Goal: Find specific page/section: Find specific page/section

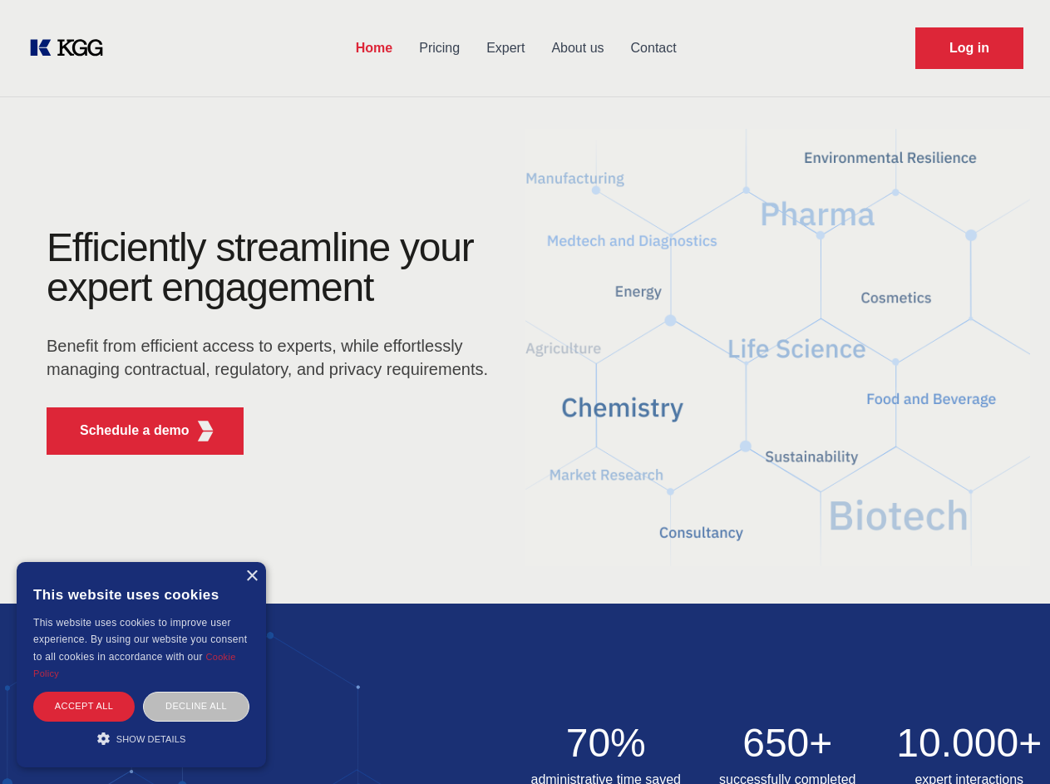
click at [524, 391] on div "Efficiently streamline your expert engagement Benefit from efficient access to …" at bounding box center [272, 348] width 505 height 240
click at [125, 431] on p "Schedule a demo" at bounding box center [135, 431] width 110 height 20
click at [251, 576] on div "× This website uses cookies This website uses cookies to improve user experienc…" at bounding box center [141, 664] width 249 height 205
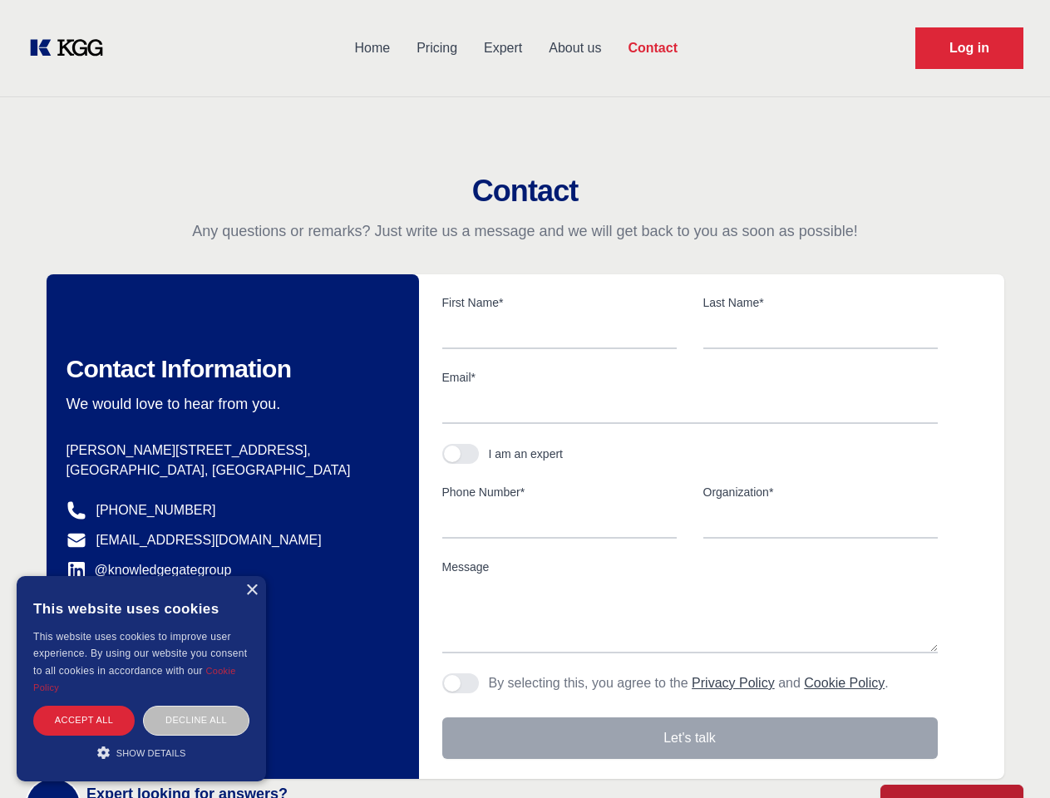
click at [84, 706] on div "Accept all" at bounding box center [83, 720] width 101 height 29
click at [196, 706] on div "Decline all" at bounding box center [196, 720] width 106 height 29
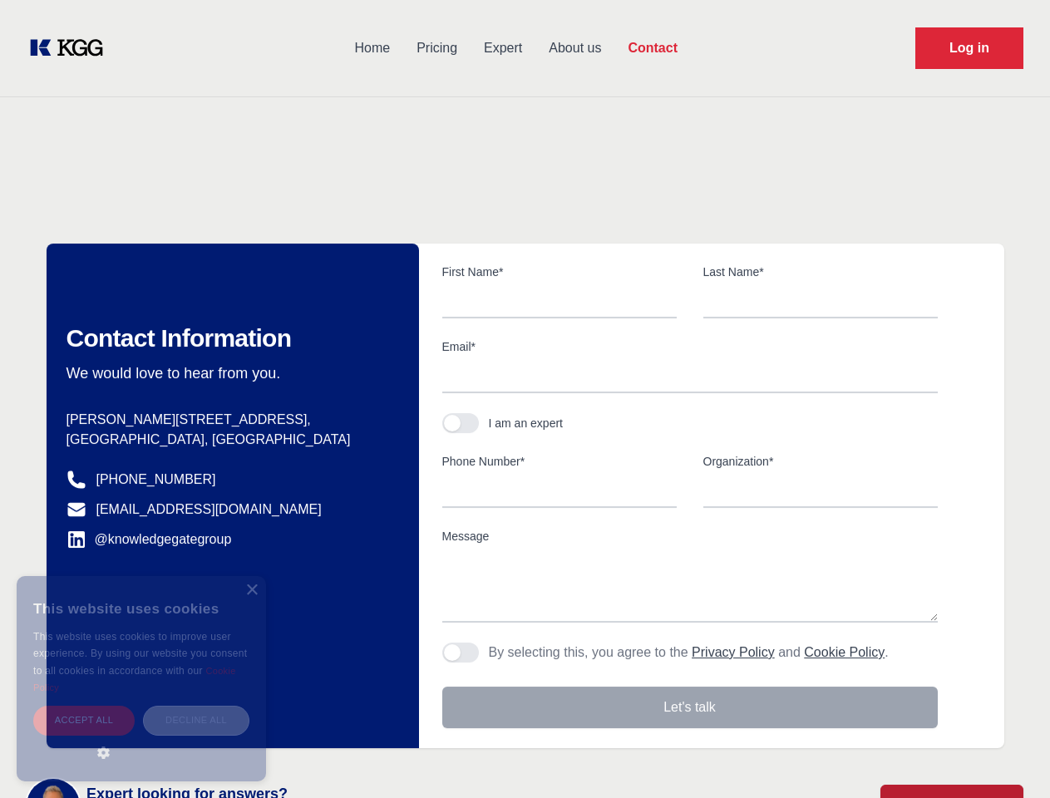
click at [141, 738] on main "Contact Any questions or remarks? Just write us a message and we will get back …" at bounding box center [525, 432] width 1050 height 865
